Goal: Check status: Check status

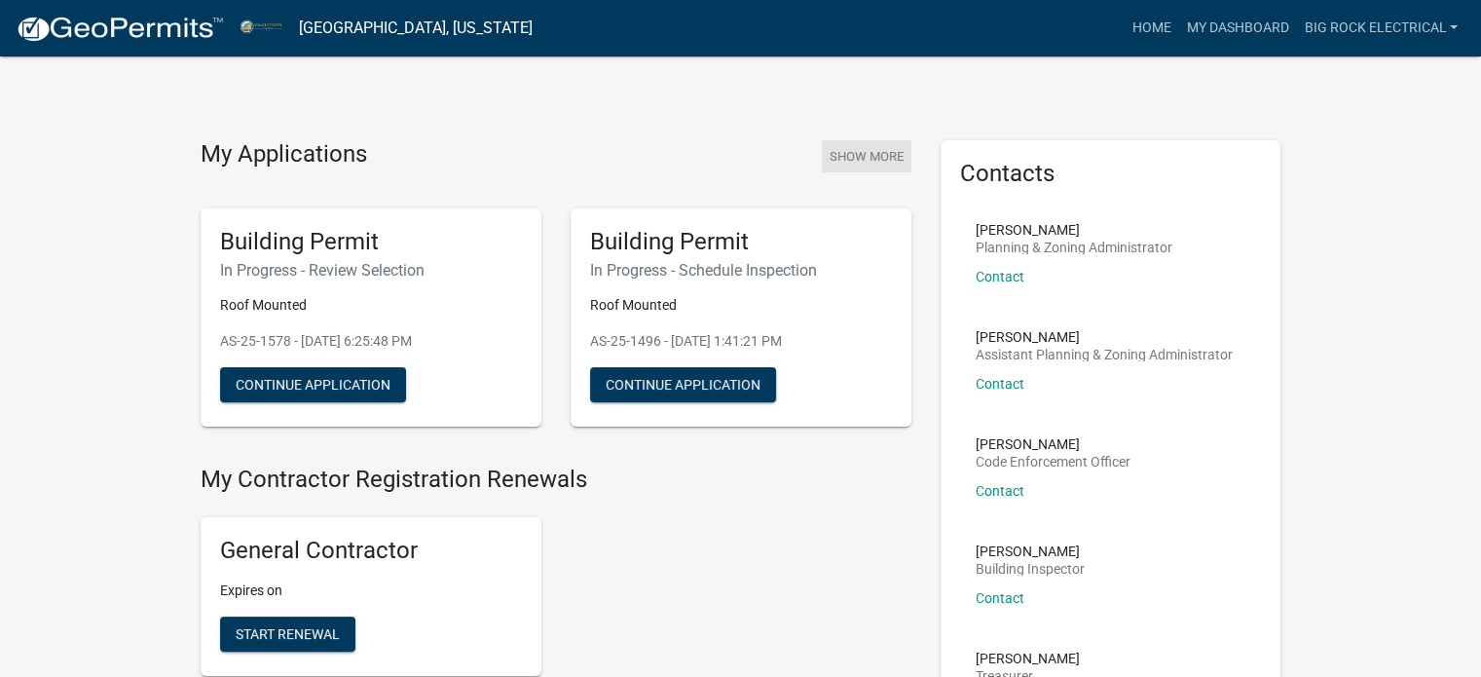
click at [887, 143] on button "Show More" at bounding box center [867, 156] width 90 height 32
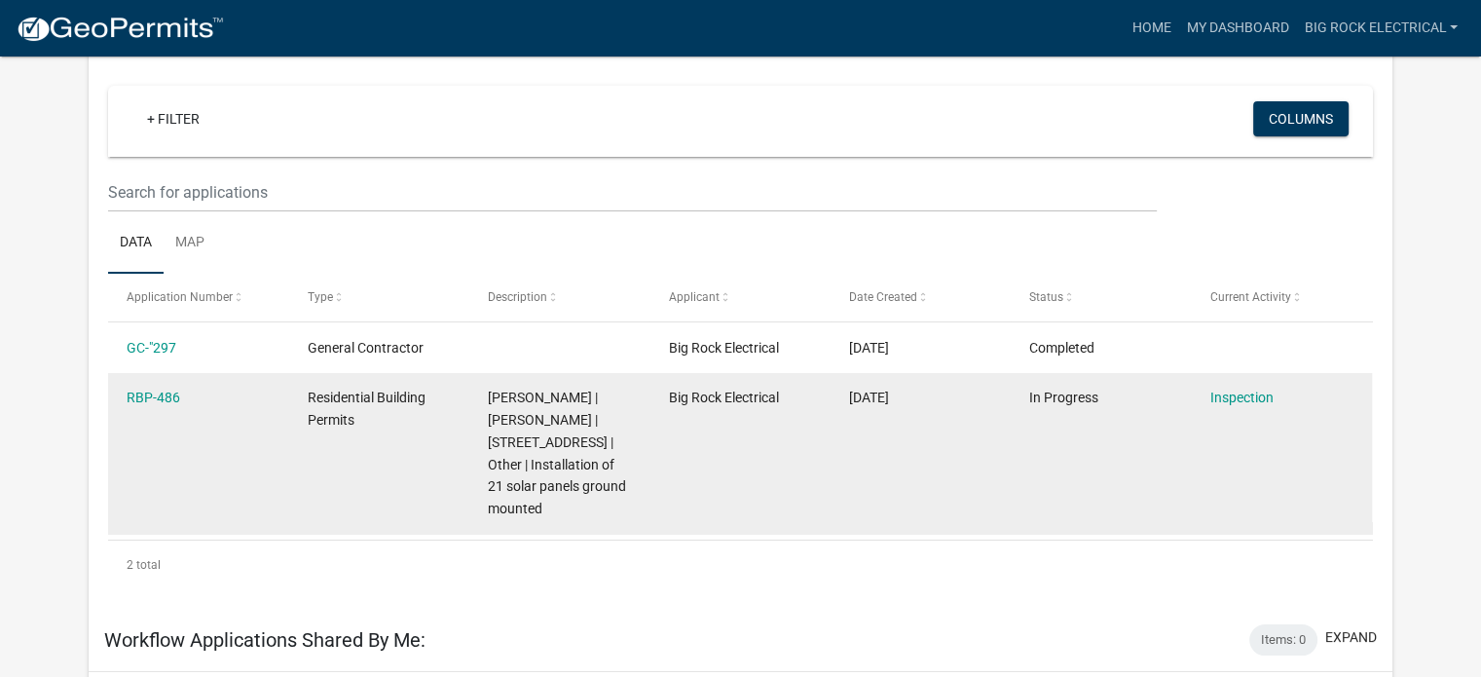
scroll to position [344, 0]
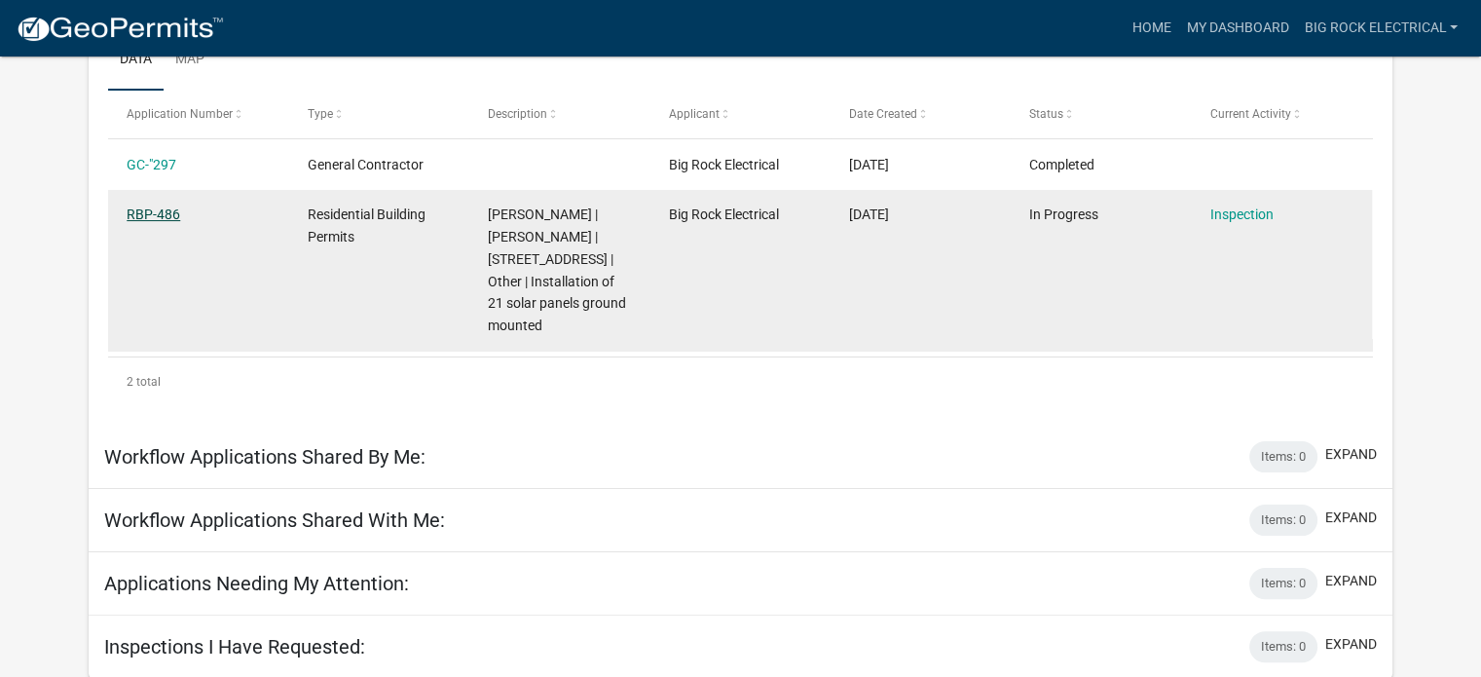
click at [140, 216] on link "RBP-486" at bounding box center [154, 214] width 54 height 16
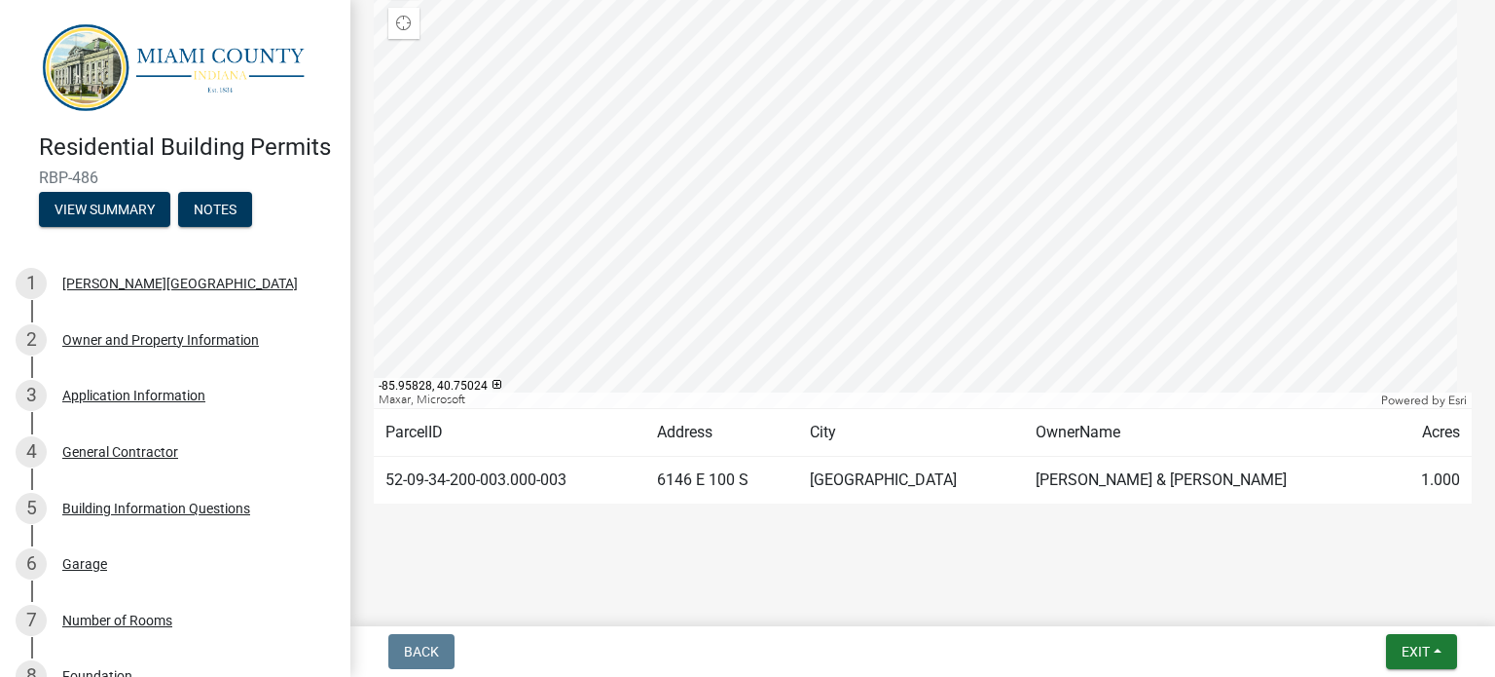
scroll to position [230, 0]
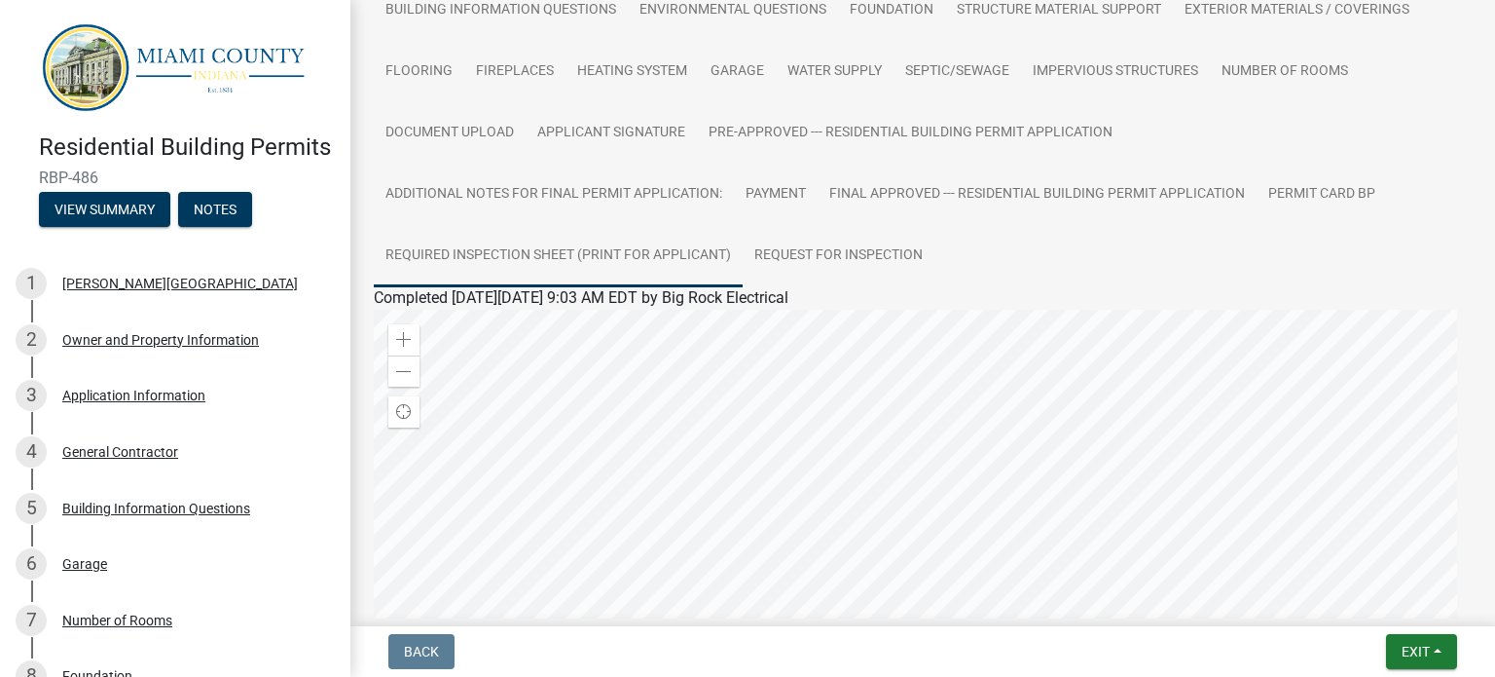
click at [743, 225] on link "Required Inspection Sheet (Print for Applicant)" at bounding box center [558, 256] width 369 height 62
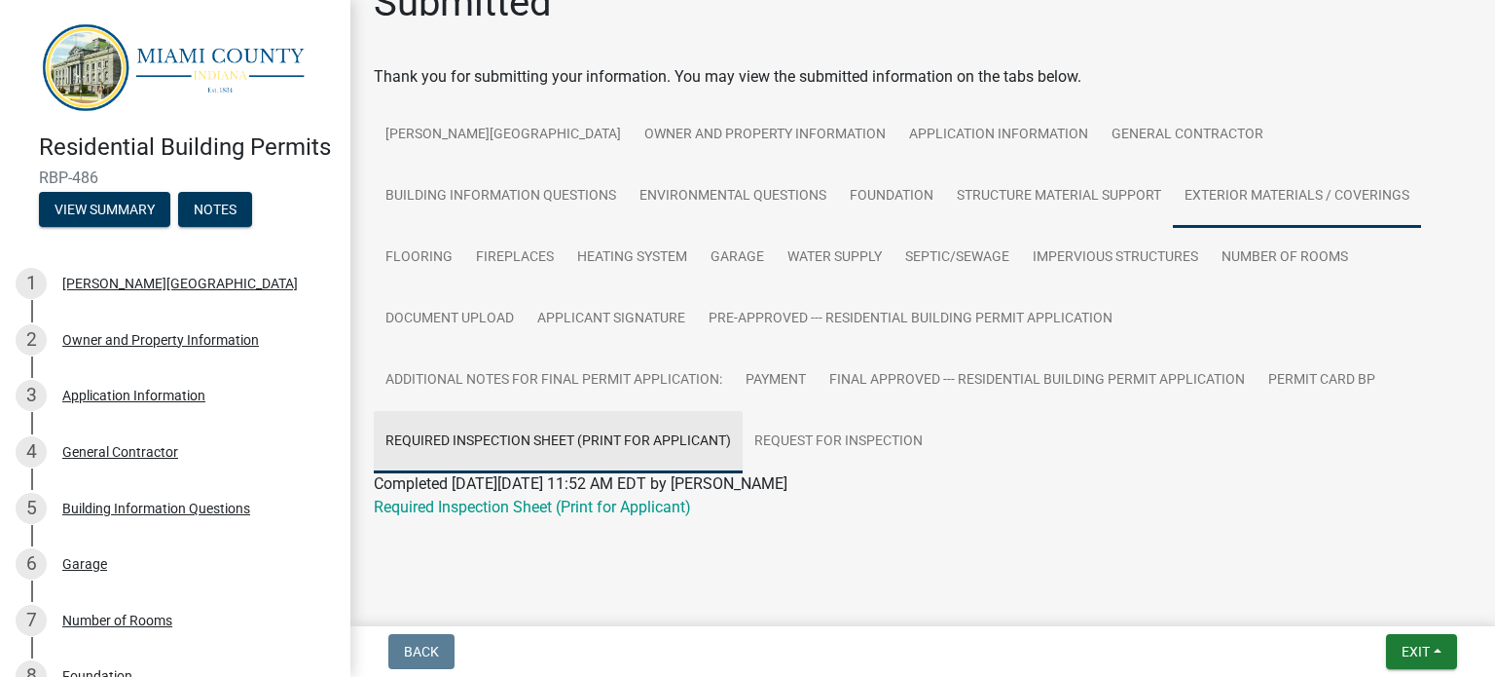
scroll to position [45, 0]
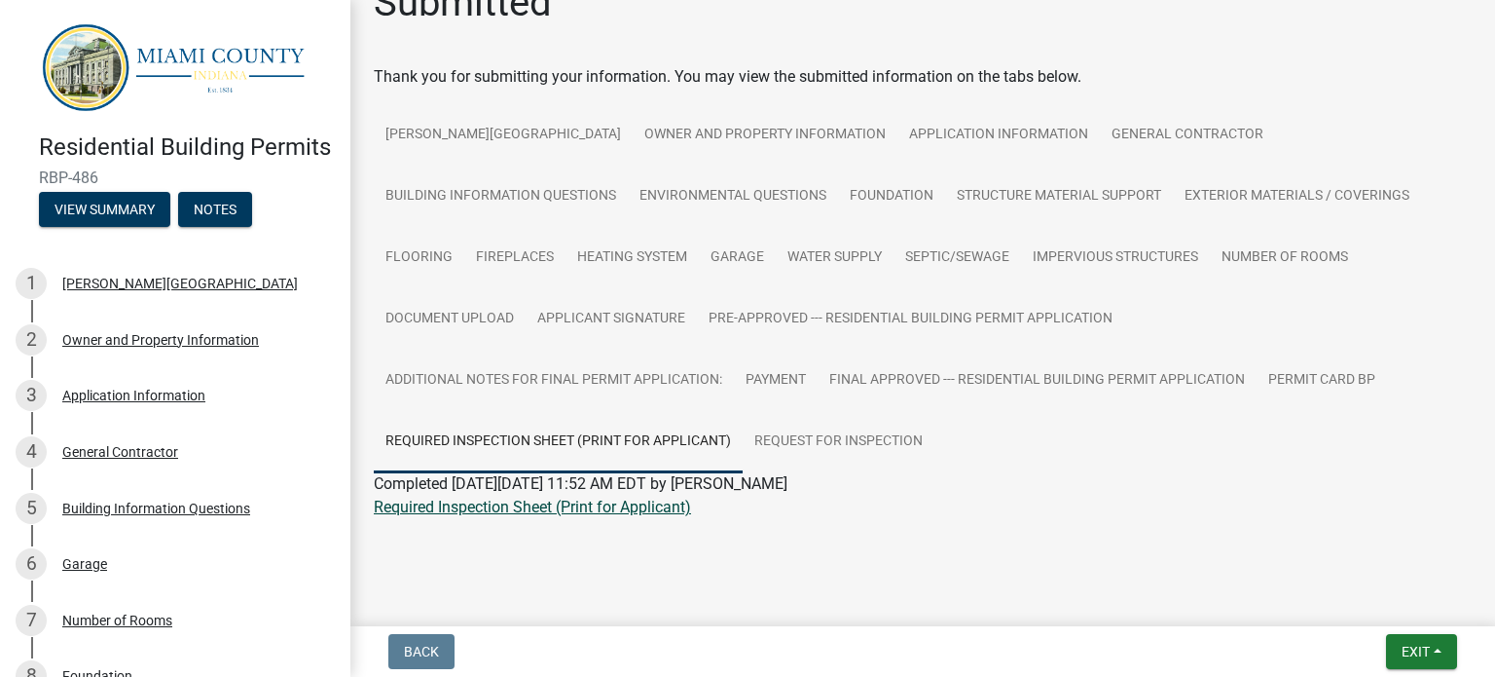
click at [552, 508] on link "Required Inspection Sheet (Print for Applicant)" at bounding box center [532, 506] width 317 height 18
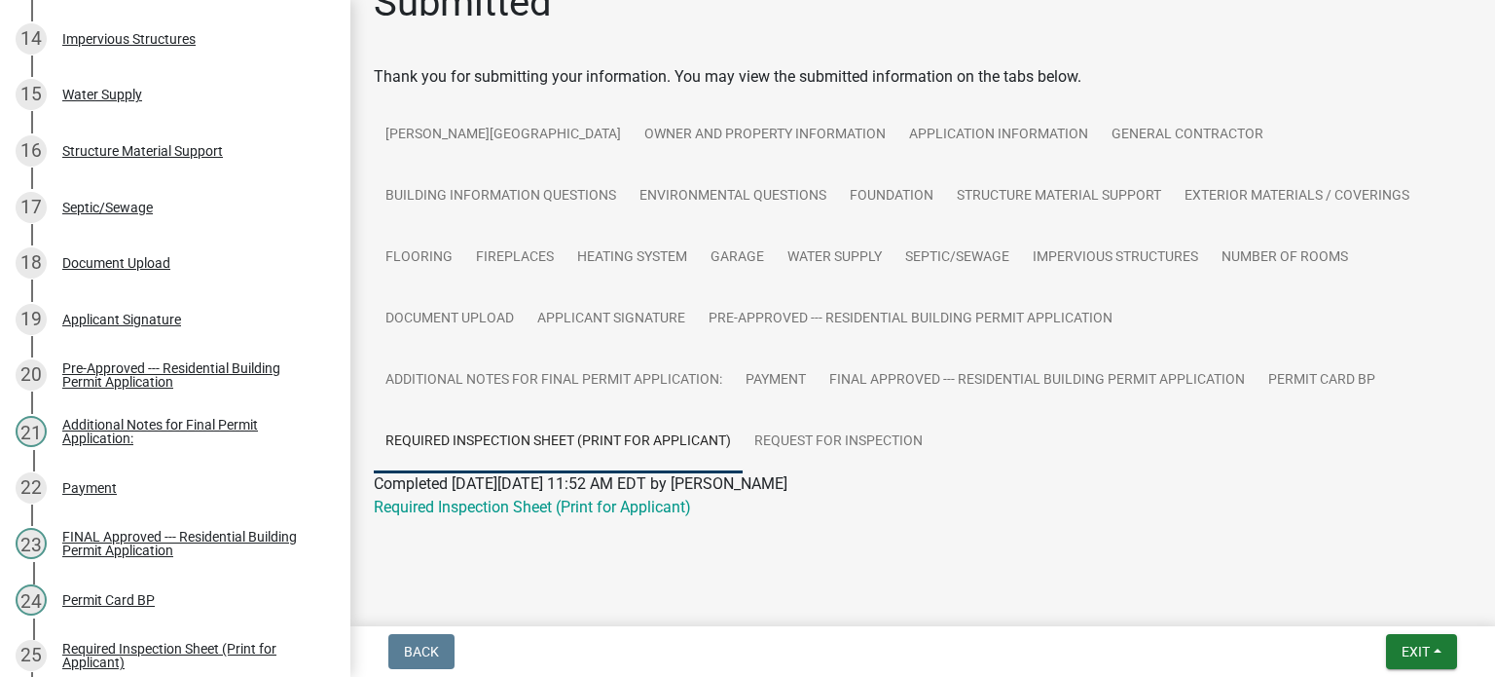
scroll to position [1297, 0]
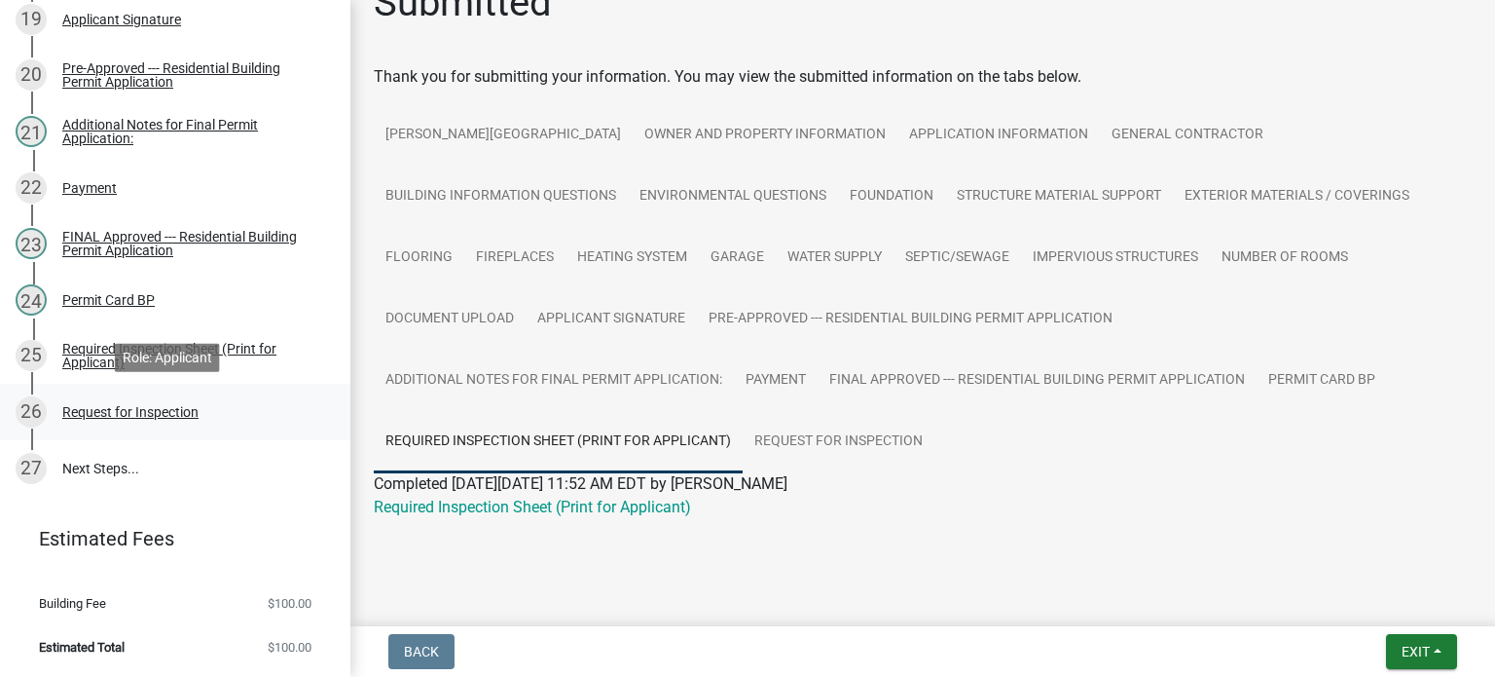
click at [110, 409] on div "Request for Inspection" at bounding box center [130, 412] width 136 height 14
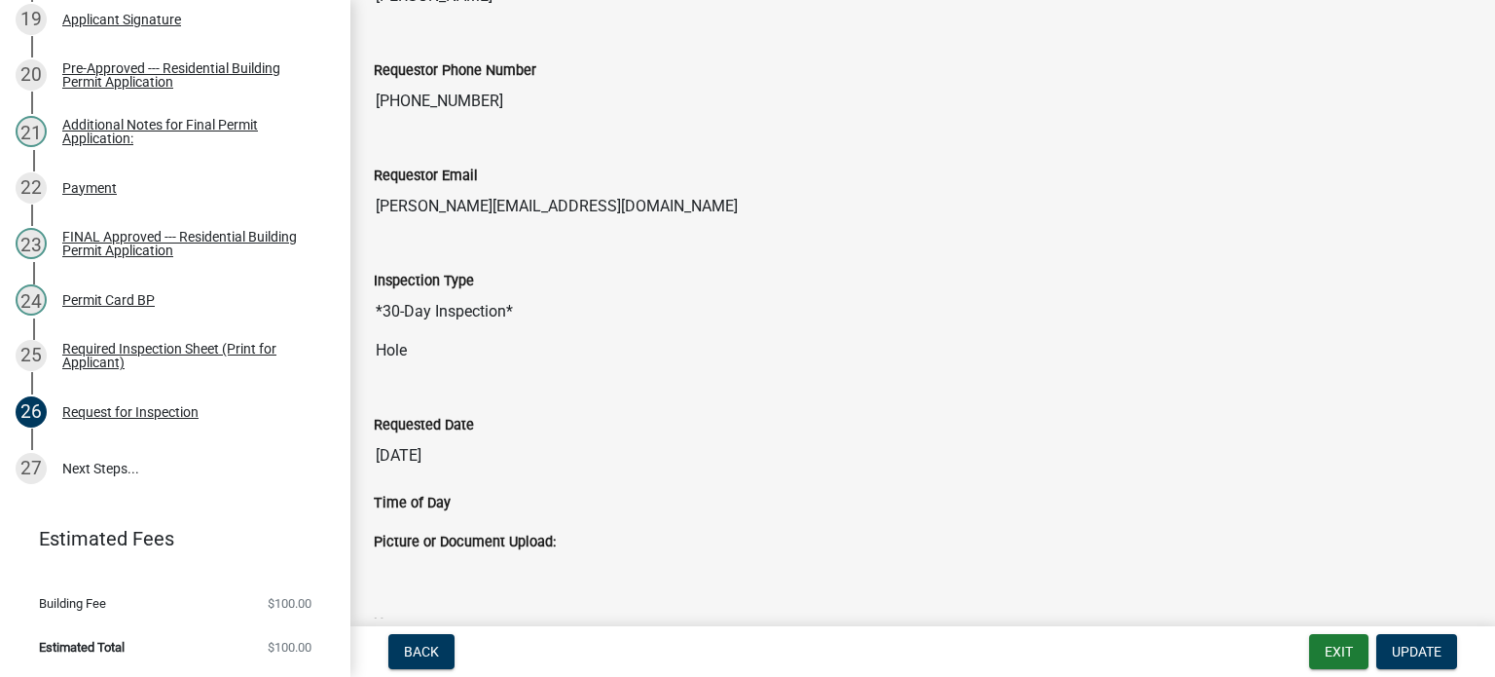
scroll to position [0, 0]
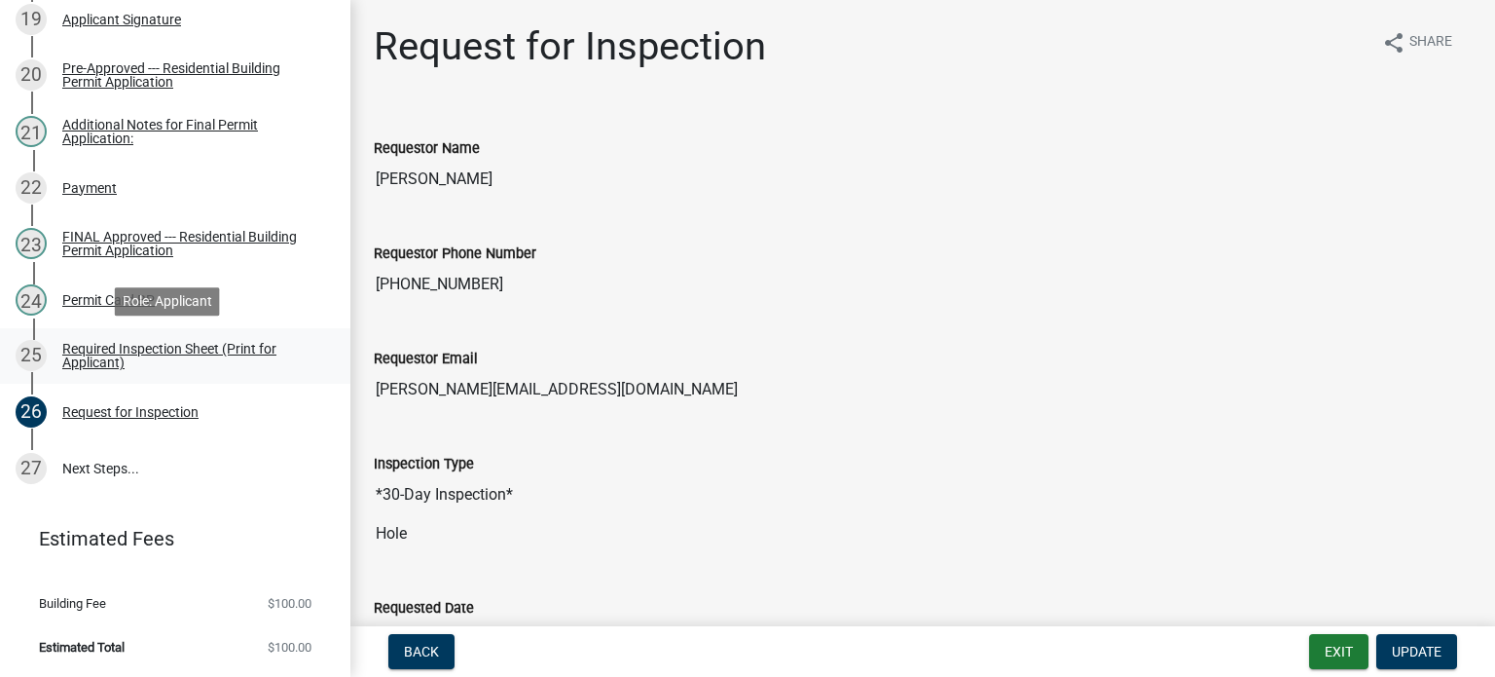
click at [148, 355] on div "Required Inspection Sheet (Print for Applicant)" at bounding box center [190, 355] width 257 height 27
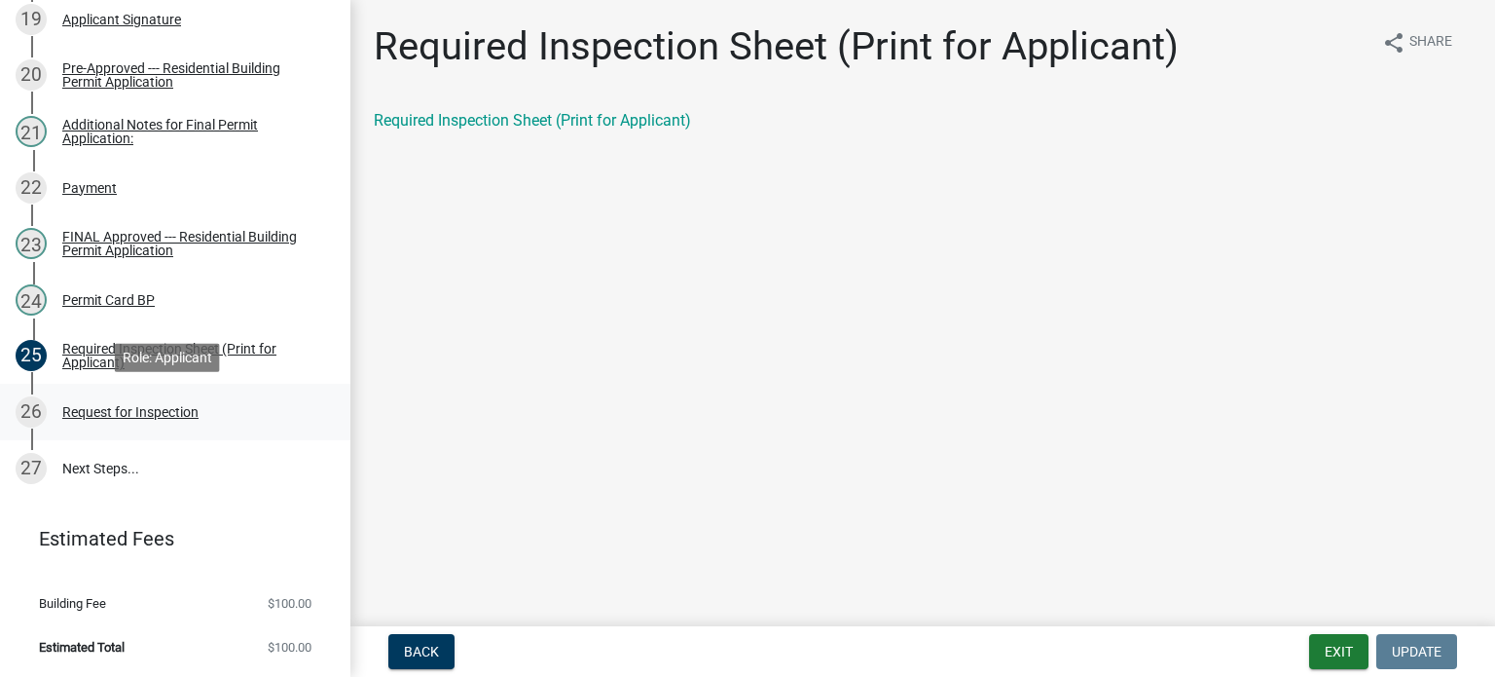
click at [84, 422] on div "26 Request for Inspection" at bounding box center [168, 411] width 304 height 31
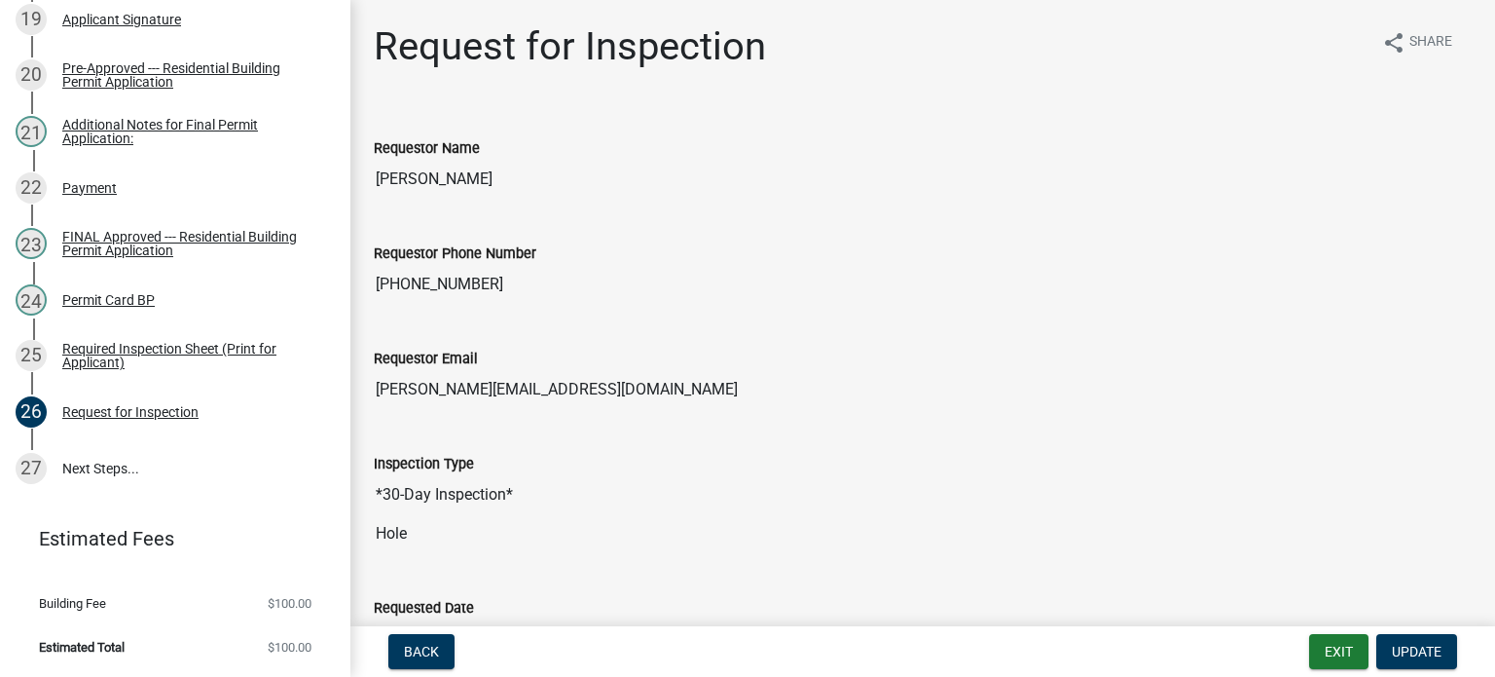
scroll to position [572, 0]
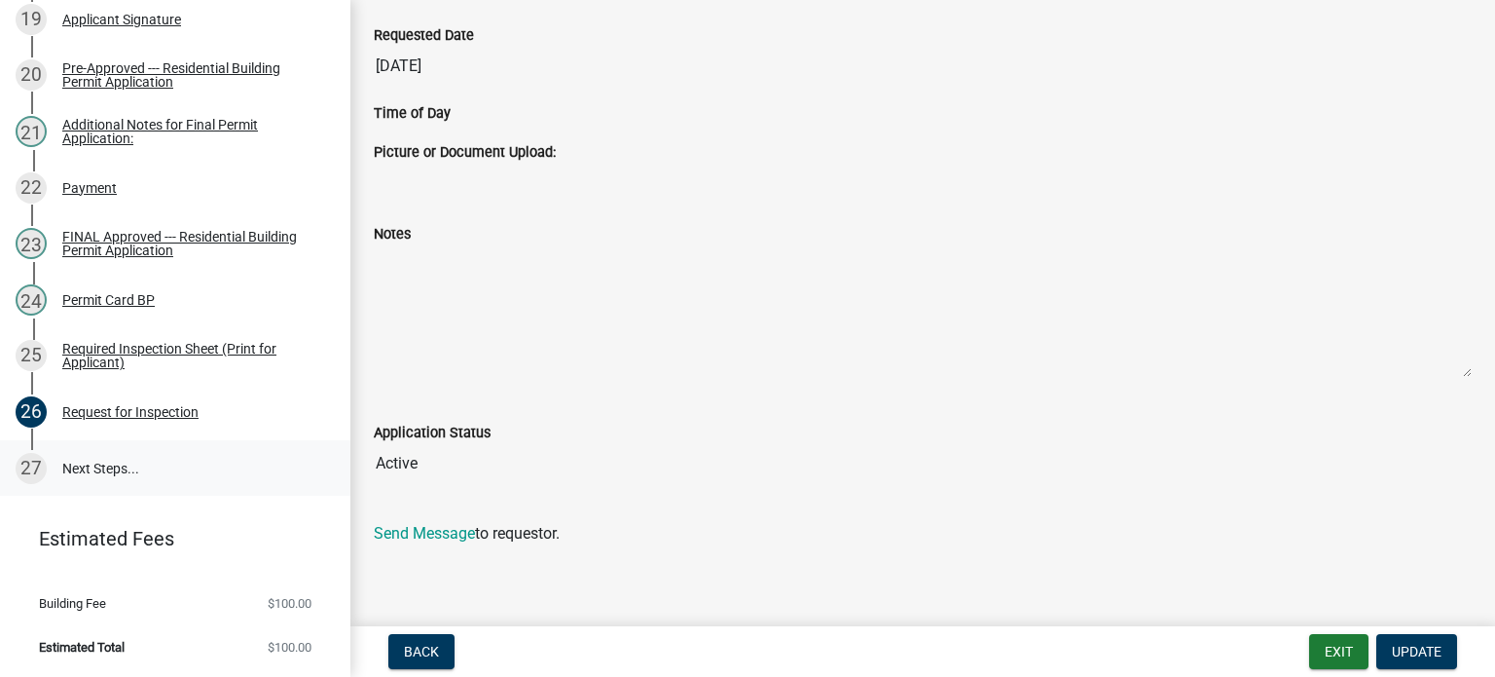
click at [80, 460] on link "27 Next Steps..." at bounding box center [175, 468] width 350 height 56
click at [140, 458] on link "27 Next Steps..." at bounding box center [175, 468] width 350 height 56
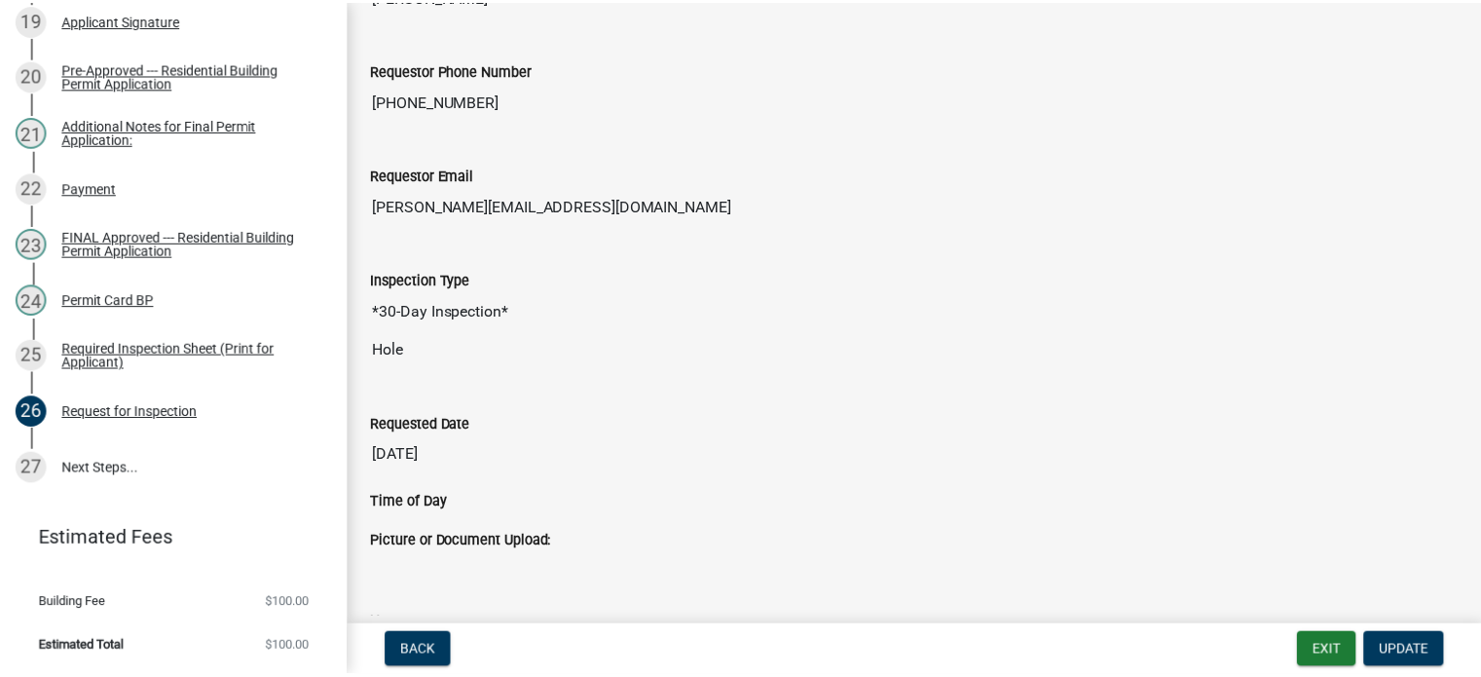
scroll to position [0, 0]
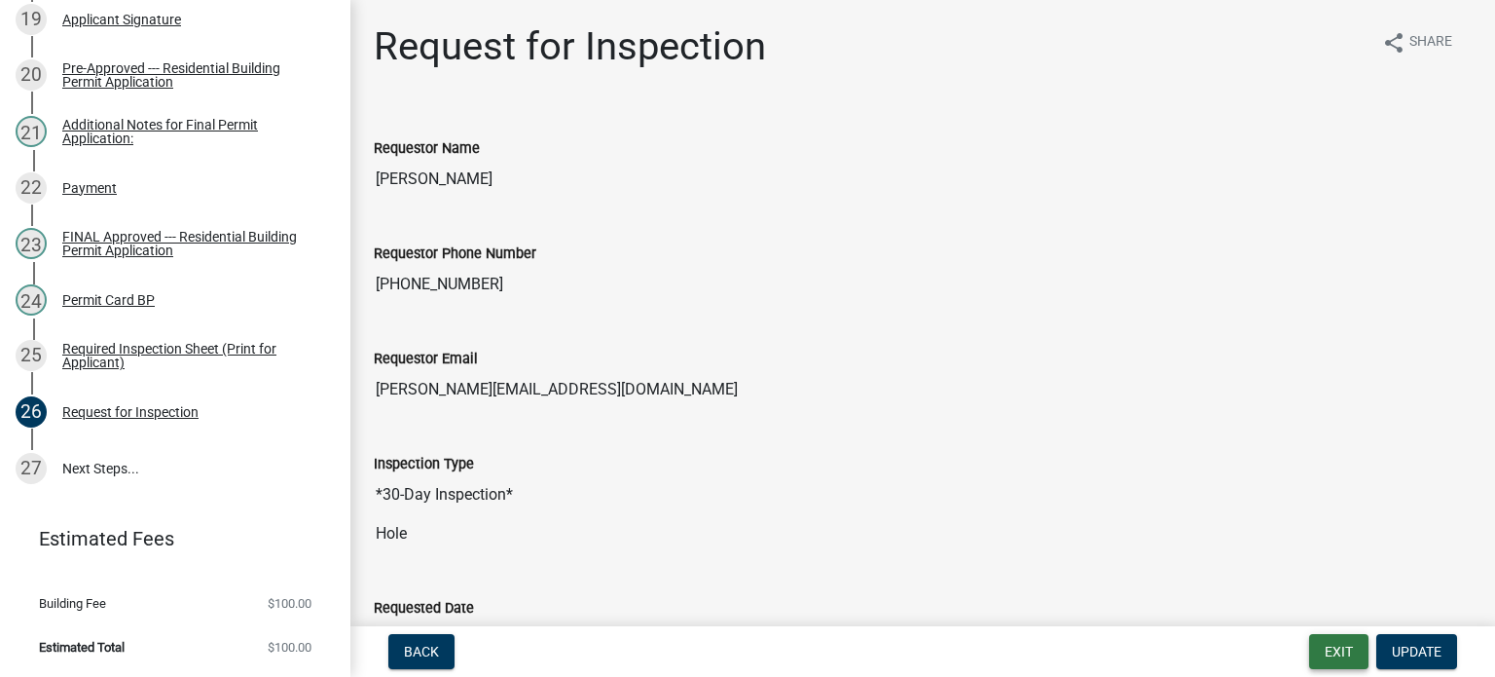
click at [1324, 656] on button "Exit" at bounding box center [1338, 651] width 59 height 35
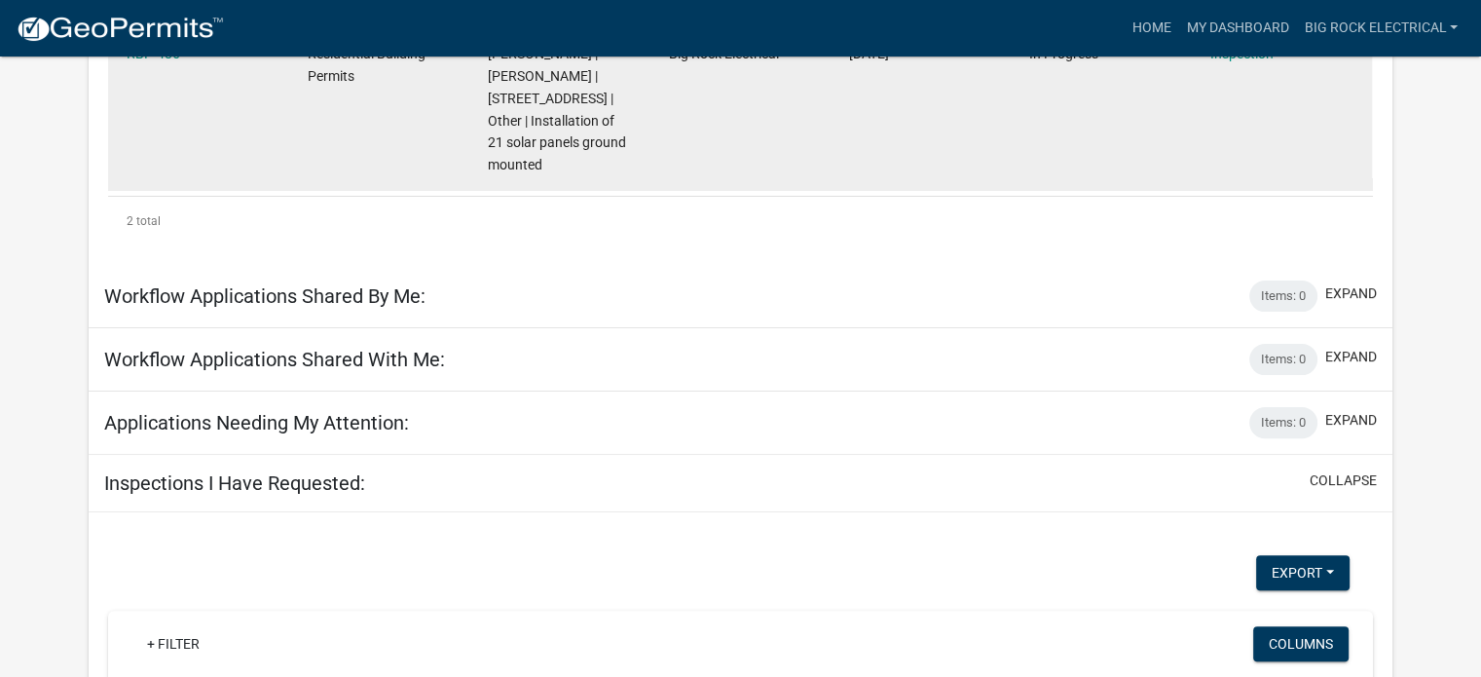
scroll to position [310, 0]
